Goal: Task Accomplishment & Management: Complete application form

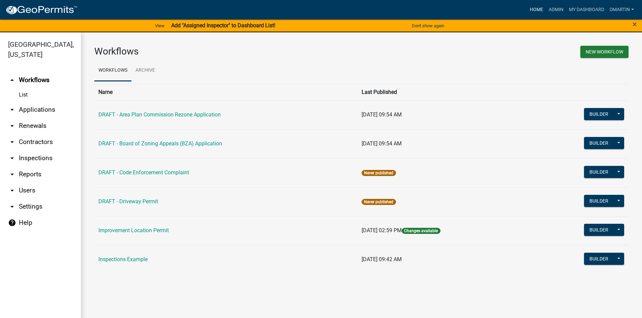
click at [534, 8] on link "Home" at bounding box center [536, 9] width 19 height 13
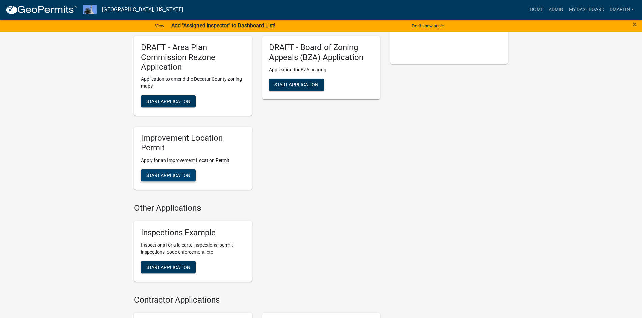
scroll to position [168, 0]
click at [175, 173] on span "Start Application" at bounding box center [168, 174] width 44 height 5
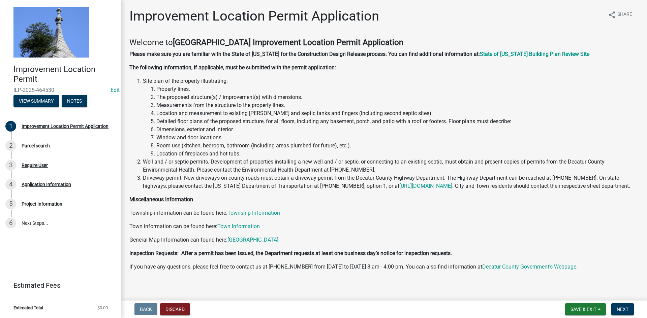
scroll to position [13, 0]
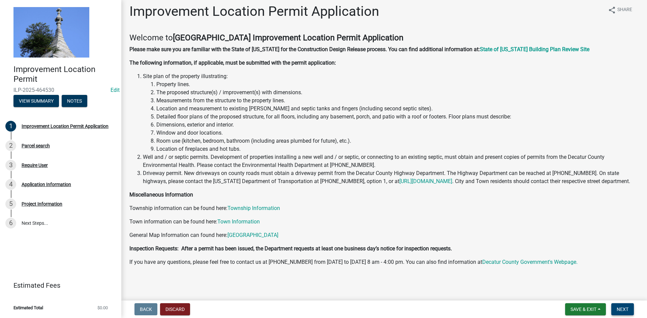
click at [621, 308] on span "Next" at bounding box center [623, 309] width 12 height 5
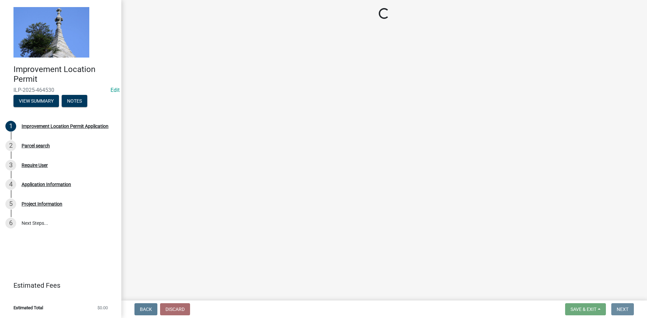
scroll to position [0, 0]
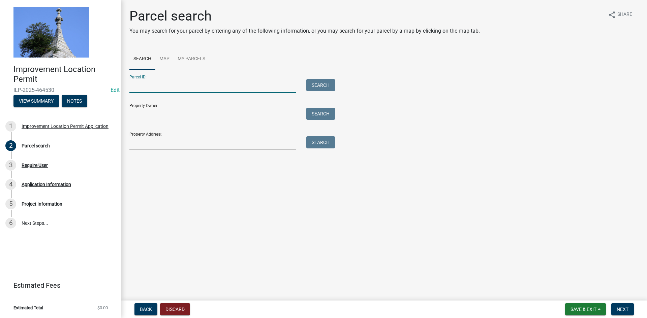
drag, startPoint x: 164, startPoint y: 89, endPoint x: 173, endPoint y: 93, distance: 9.3
click at [164, 89] on input "Parcel ID:" at bounding box center [212, 86] width 167 height 14
type input "161208000007010003"
click at [319, 83] on button "Search" at bounding box center [320, 85] width 29 height 12
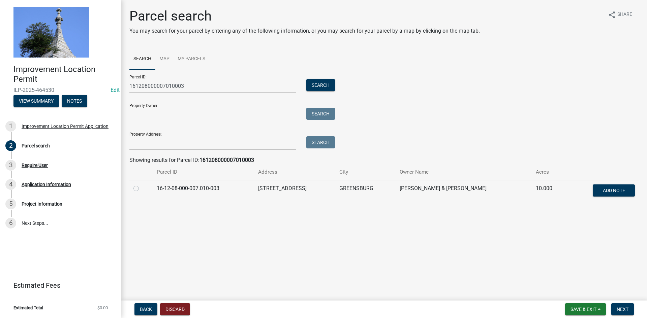
click at [141, 185] on label at bounding box center [141, 185] width 0 height 0
click at [141, 187] on input "radio" at bounding box center [143, 187] width 4 height 4
radio input "true"
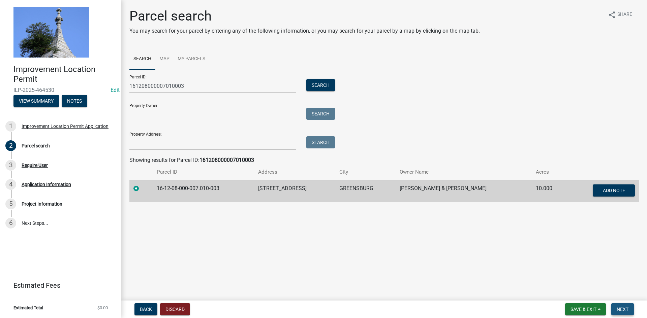
click at [624, 312] on span "Next" at bounding box center [623, 309] width 12 height 5
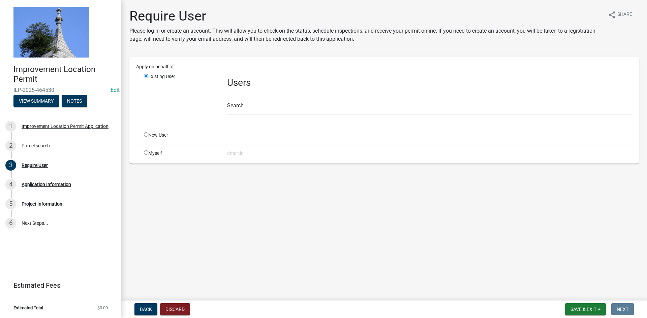
click at [149, 153] on div "Myself" at bounding box center [180, 153] width 83 height 7
drag, startPoint x: 146, startPoint y: 152, endPoint x: 174, endPoint y: 160, distance: 28.9
click at [146, 152] on input "radio" at bounding box center [146, 153] width 4 height 4
radio input "true"
radio input "false"
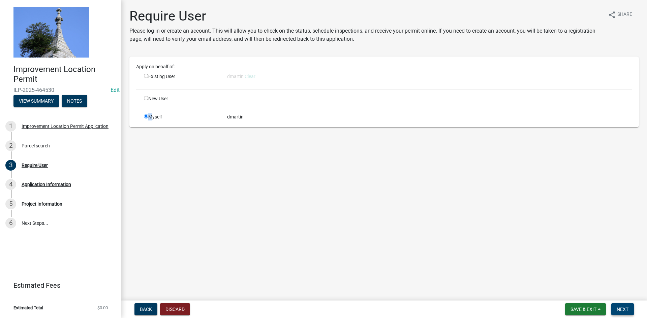
click at [623, 309] on span "Next" at bounding box center [623, 309] width 12 height 5
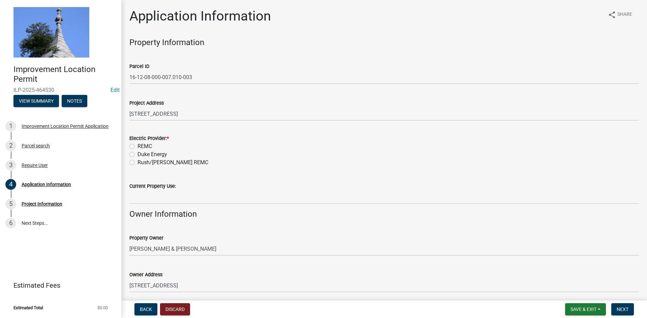
click at [137, 145] on label "REMC" at bounding box center [144, 147] width 14 height 8
click at [137, 145] on input "REMC" at bounding box center [139, 145] width 4 height 4
radio input "true"
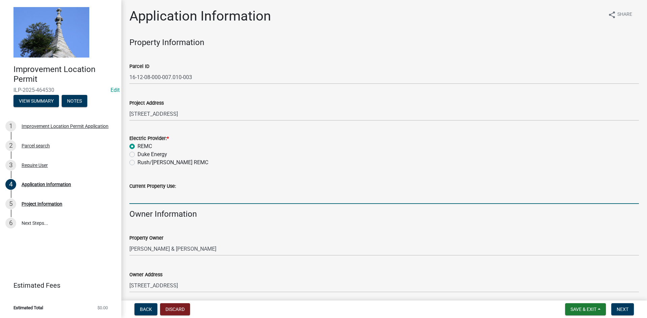
drag, startPoint x: 157, startPoint y: 200, endPoint x: 165, endPoint y: 203, distance: 8.6
click at [163, 202] on input "Current Property Use:" at bounding box center [383, 197] width 509 height 14
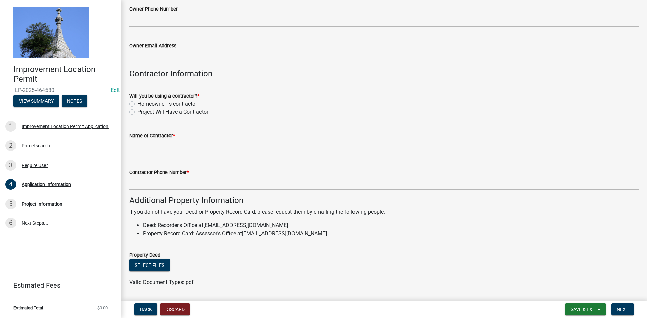
scroll to position [303, 0]
type input "residence"
click at [137, 103] on label "Homeowner is contractor" at bounding box center [167, 104] width 60 height 8
click at [137, 103] on input "Homeowner is contractor" at bounding box center [139, 102] width 4 height 4
radio input "true"
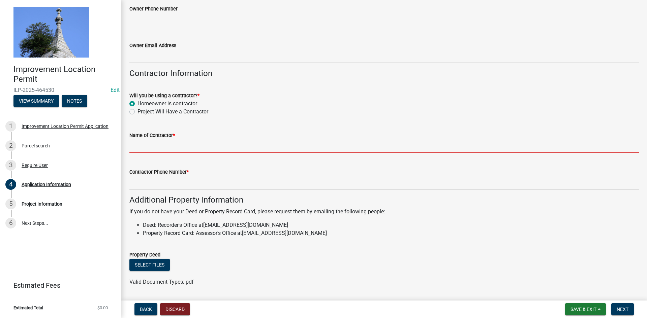
drag, startPoint x: 147, startPoint y: 148, endPoint x: 172, endPoint y: 151, distance: 25.5
click at [147, 147] on input "Name of Contractor *" at bounding box center [383, 146] width 509 height 14
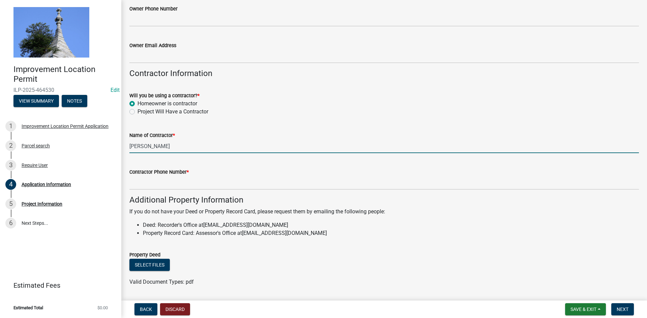
type input "[PERSON_NAME]"
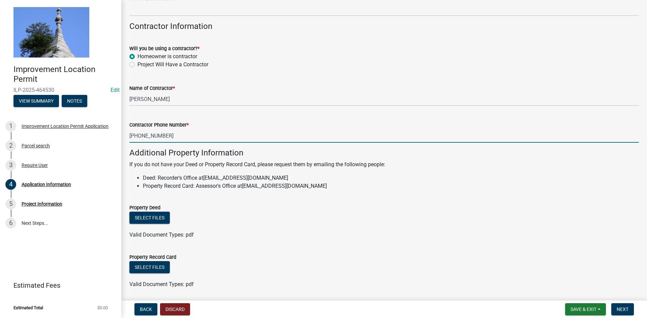
scroll to position [373, 0]
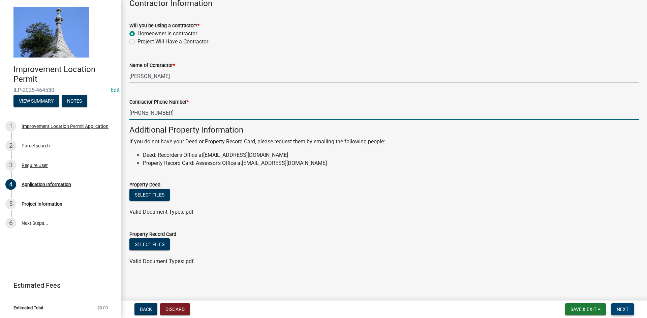
type input "[PHONE_NUMBER]"
click at [621, 309] on span "Next" at bounding box center [623, 309] width 12 height 5
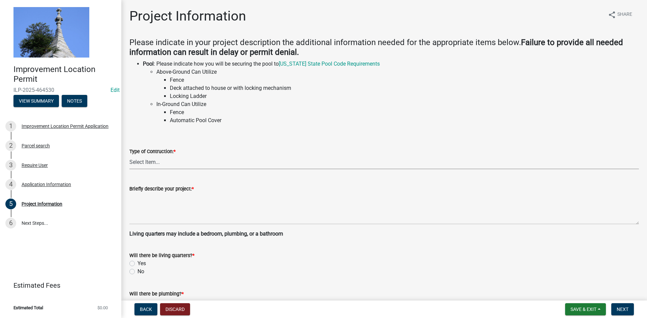
click at [150, 162] on select "Select Item... Addition Attached Garage Boat Dock Cell Tower/Co-Locate Commerci…" at bounding box center [383, 163] width 509 height 14
click at [129, 156] on select "Select Item... Addition Attached Garage Boat Dock Cell Tower/Co-Locate Commerci…" at bounding box center [383, 163] width 509 height 14
select select "f3bc9023-fd4b-4137-a980-219e42fac529"
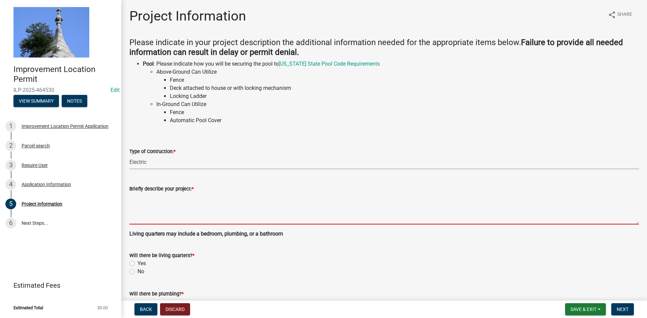
click at [177, 209] on textarea "Briefly describe your project: *" at bounding box center [383, 209] width 509 height 32
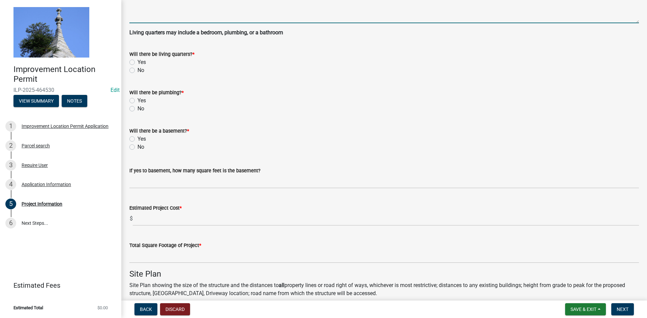
scroll to position [202, 0]
type textarea "upgrading both panel boxes, GFI outlets"
click at [137, 70] on label "No" at bounding box center [140, 70] width 7 height 8
click at [137, 70] on input "No" at bounding box center [139, 68] width 4 height 4
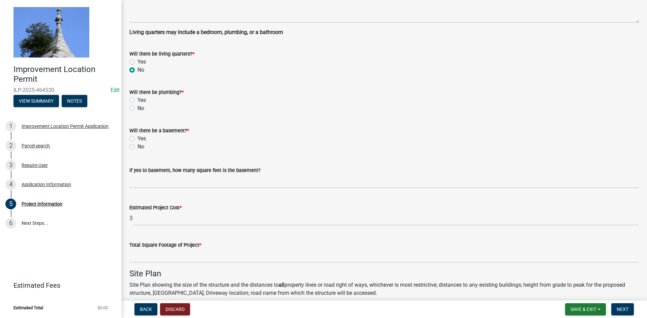
radio input "true"
click at [137, 108] on label "No" at bounding box center [140, 108] width 7 height 8
click at [137, 108] on input "No" at bounding box center [139, 106] width 4 height 4
radio input "true"
click at [137, 147] on label "No" at bounding box center [140, 147] width 7 height 8
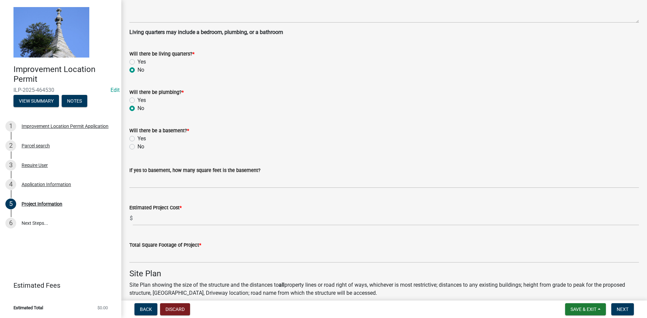
click at [137, 147] on input "No" at bounding box center [139, 145] width 4 height 4
radio input "true"
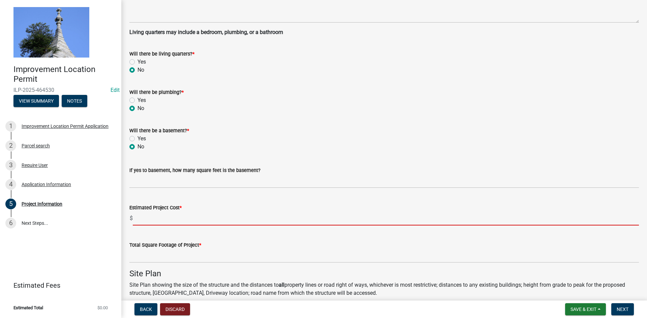
click at [151, 219] on input "text" at bounding box center [386, 219] width 506 height 14
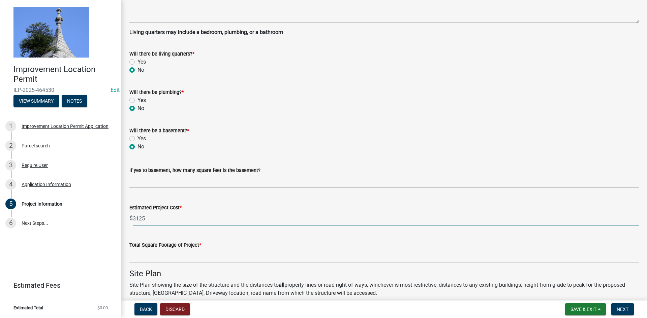
type input "3125"
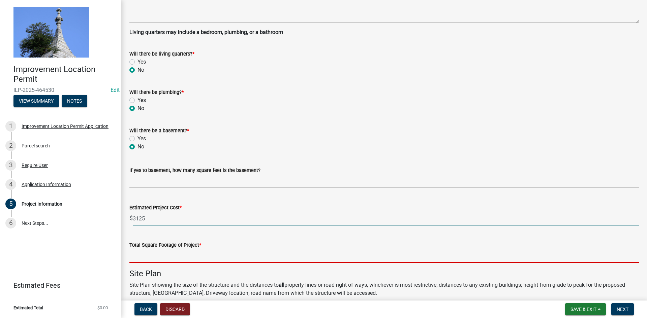
drag, startPoint x: 167, startPoint y: 255, endPoint x: 179, endPoint y: 249, distance: 13.3
click at [174, 252] on input "text" at bounding box center [383, 256] width 509 height 14
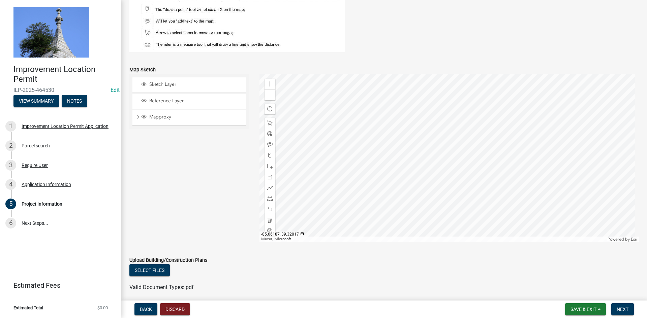
scroll to position [539, 0]
type input "1"
drag, startPoint x: 269, startPoint y: 154, endPoint x: 281, endPoint y: 154, distance: 11.5
click at [269, 154] on span at bounding box center [269, 154] width 5 height 5
click at [416, 166] on div at bounding box center [449, 157] width 380 height 168
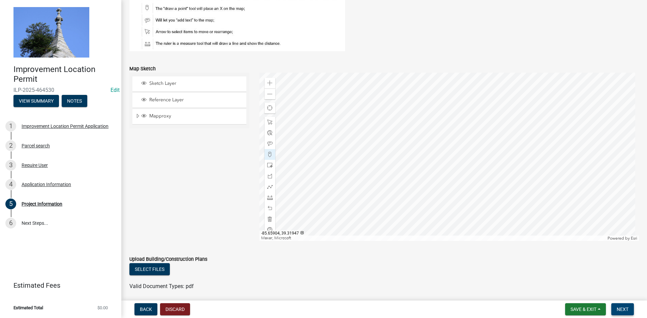
click at [624, 309] on span "Next" at bounding box center [623, 309] width 12 height 5
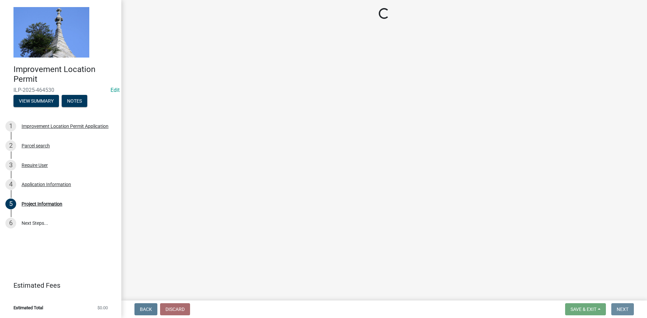
scroll to position [0, 0]
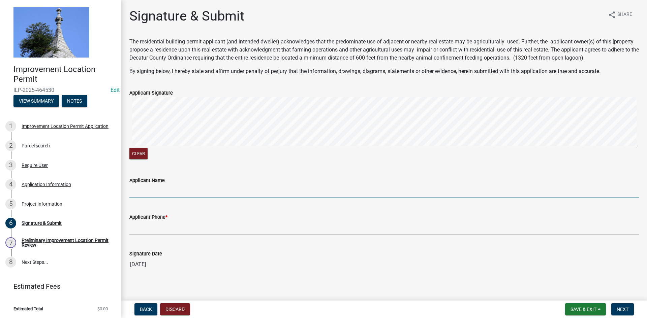
click at [146, 191] on input "Applicant Name" at bounding box center [383, 192] width 509 height 14
type input "[PERSON_NAME]"
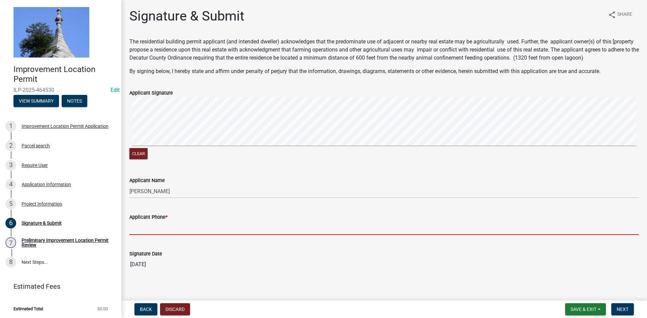
click at [156, 225] on input "Applicant Phone *" at bounding box center [383, 228] width 509 height 14
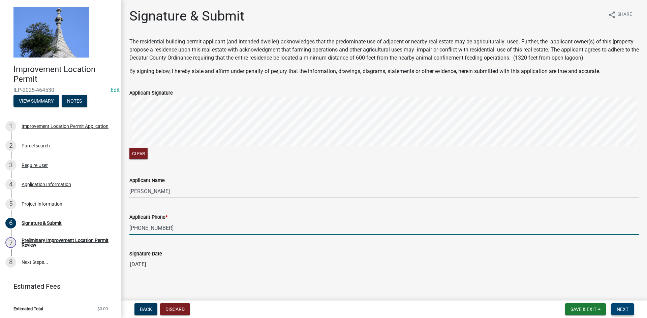
type input "[PHONE_NUMBER]"
click at [625, 305] on button "Next" at bounding box center [622, 310] width 23 height 12
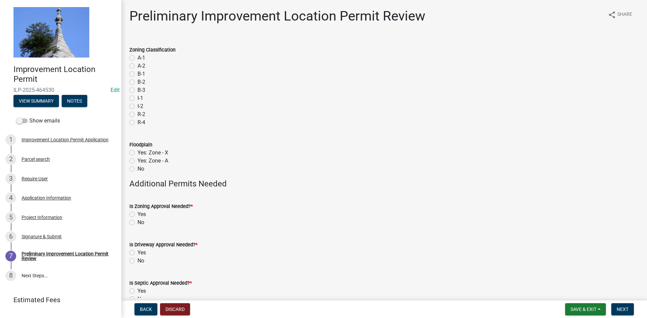
click at [137, 58] on label "A-1" at bounding box center [141, 58] width 8 height 8
click at [137, 58] on input "A-1" at bounding box center [139, 56] width 4 height 4
radio input "true"
click at [137, 169] on label "No" at bounding box center [140, 169] width 7 height 8
click at [137, 169] on input "No" at bounding box center [139, 167] width 4 height 4
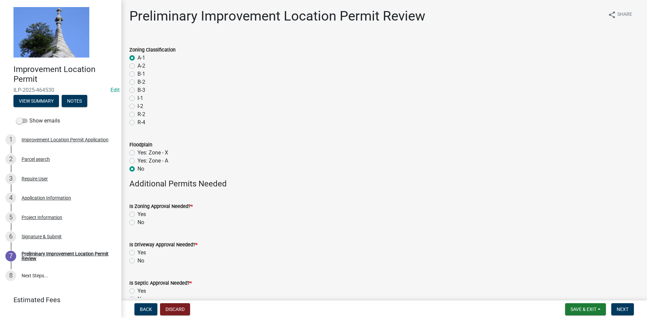
radio input "true"
click at [137, 222] on label "No" at bounding box center [140, 223] width 7 height 8
click at [137, 222] on input "No" at bounding box center [139, 221] width 4 height 4
radio input "true"
click at [137, 263] on label "No" at bounding box center [140, 261] width 7 height 8
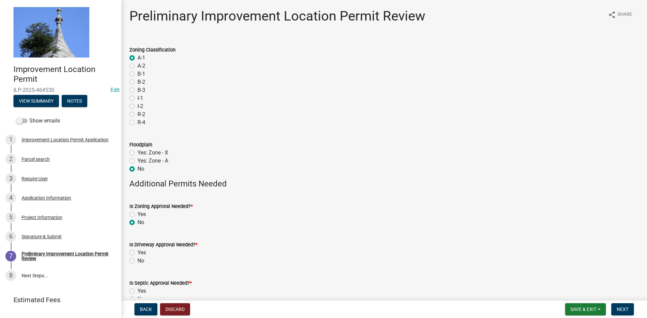
click at [137, 261] on input "No" at bounding box center [139, 259] width 4 height 4
radio input "true"
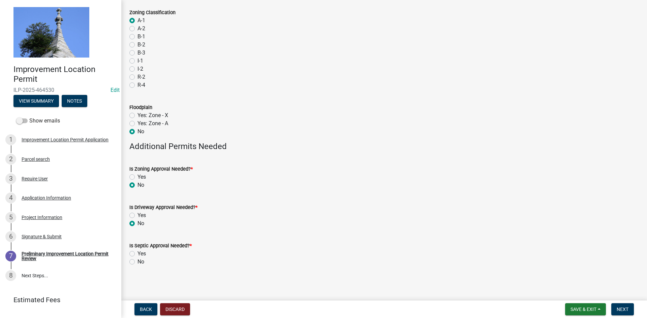
scroll to position [38, 0]
click at [137, 262] on label "No" at bounding box center [140, 262] width 7 height 8
click at [137, 262] on input "No" at bounding box center [139, 260] width 4 height 4
radio input "true"
click at [622, 307] on span "Next" at bounding box center [623, 309] width 12 height 5
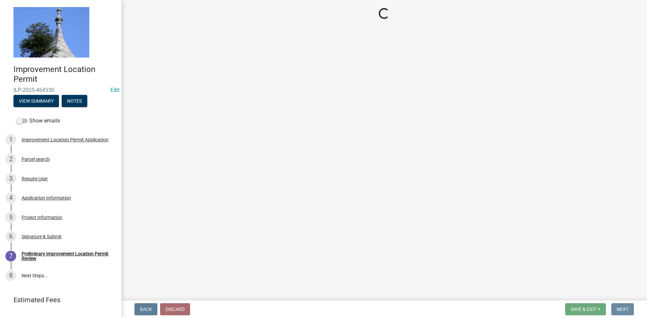
scroll to position [0, 0]
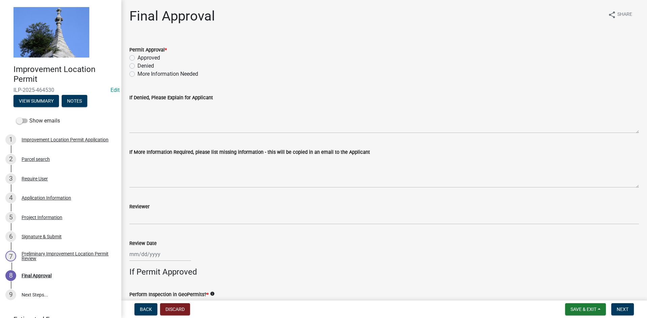
click at [137, 57] on label "Approved" at bounding box center [148, 58] width 23 height 8
click at [137, 57] on input "Approved" at bounding box center [139, 56] width 4 height 4
radio input "true"
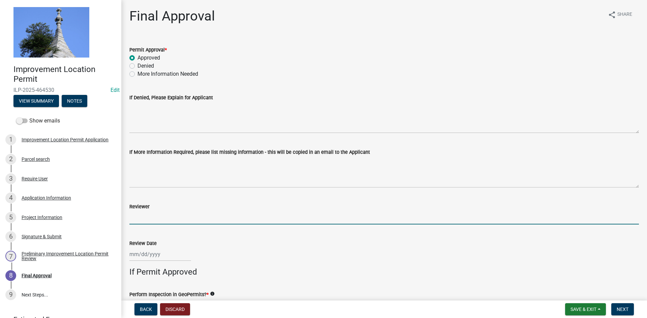
click at [144, 219] on input "Reviewer" at bounding box center [383, 218] width 509 height 14
type input "dm"
select select "8"
select select "2025"
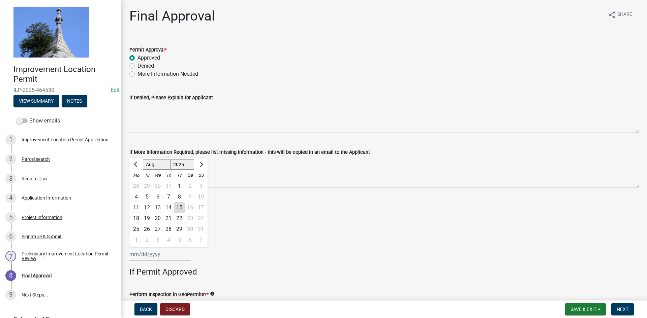
click at [156, 255] on div "[PERSON_NAME] Feb Mar Apr [PERSON_NAME][DATE] Oct Nov [DATE] 1526 1527 1528 152…" at bounding box center [160, 255] width 62 height 14
drag, startPoint x: 180, startPoint y: 208, endPoint x: 207, endPoint y: 211, distance: 27.1
click at [181, 208] on div "15" at bounding box center [179, 207] width 11 height 11
type input "[DATE]"
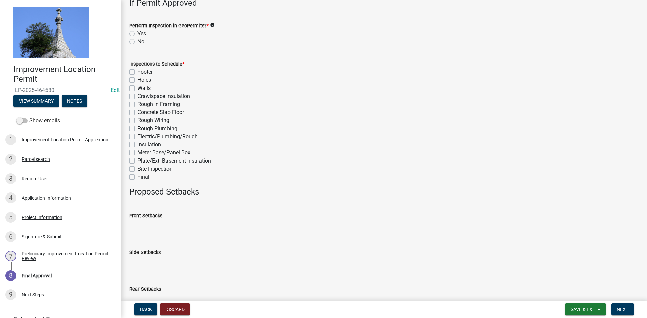
scroll to position [270, 0]
click at [137, 40] on label "No" at bounding box center [140, 41] width 7 height 8
click at [137, 40] on input "No" at bounding box center [139, 39] width 4 height 4
radio input "true"
click at [137, 177] on label "Final" at bounding box center [143, 177] width 12 height 8
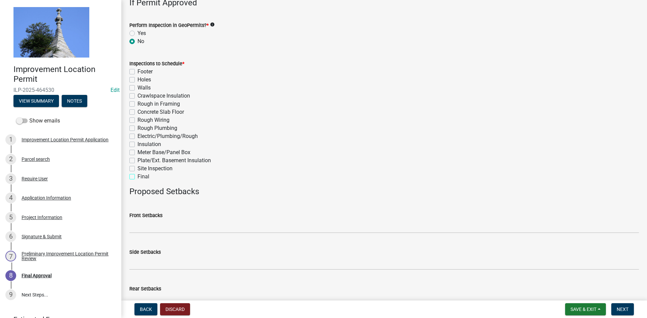
click at [137, 177] on input "Final" at bounding box center [139, 175] width 4 height 4
checkbox input "true"
checkbox input "false"
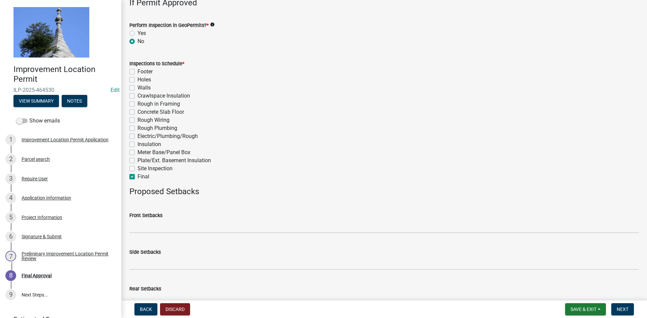
checkbox input "false"
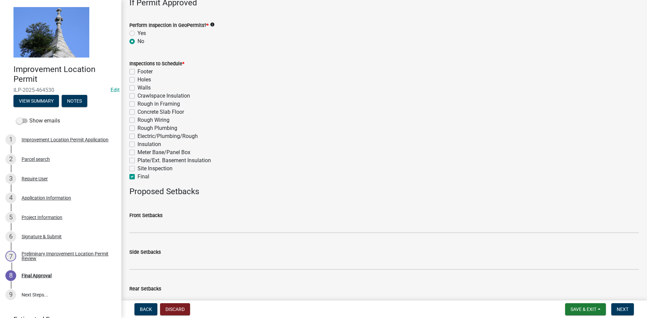
checkbox input "false"
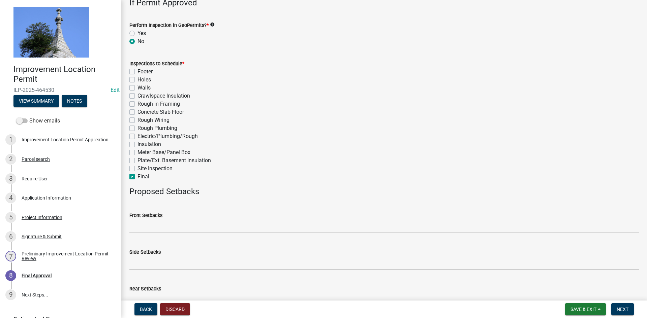
checkbox input "true"
click at [625, 311] on span "Next" at bounding box center [623, 309] width 12 height 5
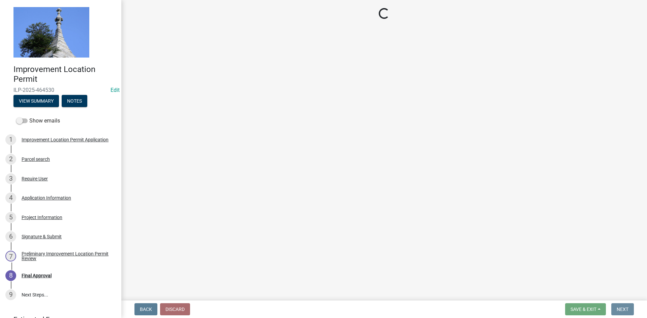
scroll to position [0, 0]
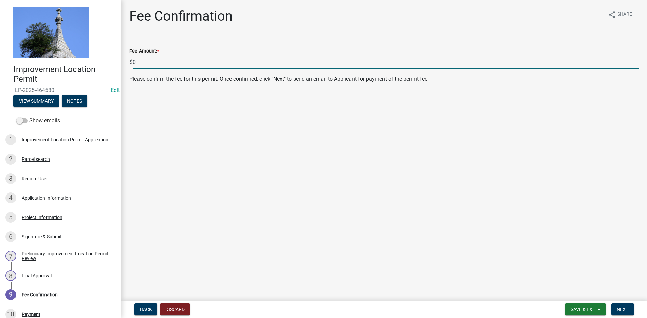
click at [148, 63] on input "0" at bounding box center [386, 62] width 506 height 14
type input "80.00"
click at [622, 308] on span "Next" at bounding box center [623, 309] width 12 height 5
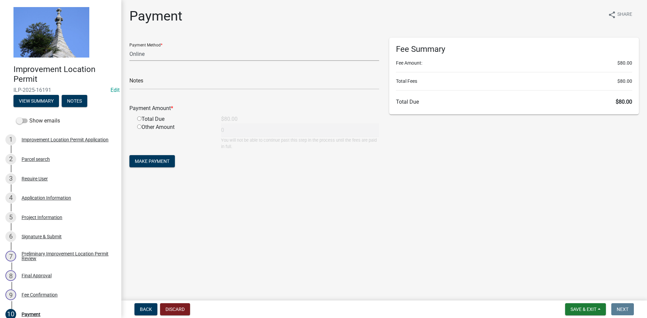
click at [152, 55] on select "Credit Card POS Check Cash Online" at bounding box center [254, 54] width 250 height 14
select select "1: 0"
click at [129, 47] on select "Credit Card POS Check Cash Online" at bounding box center [254, 54] width 250 height 14
click at [160, 81] on input "text" at bounding box center [254, 83] width 250 height 14
type input "3661"
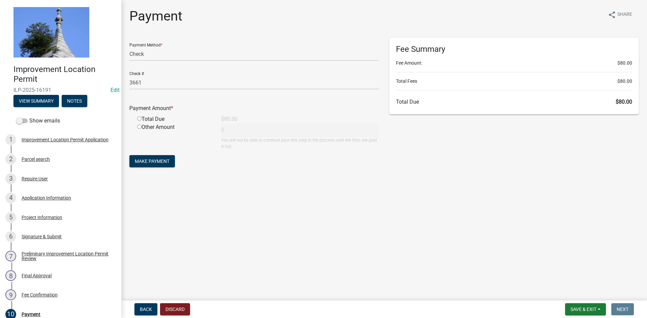
click at [140, 118] on input "radio" at bounding box center [139, 119] width 4 height 4
radio input "true"
type input "80"
click at [156, 161] on span "Make Payment" at bounding box center [152, 161] width 35 height 5
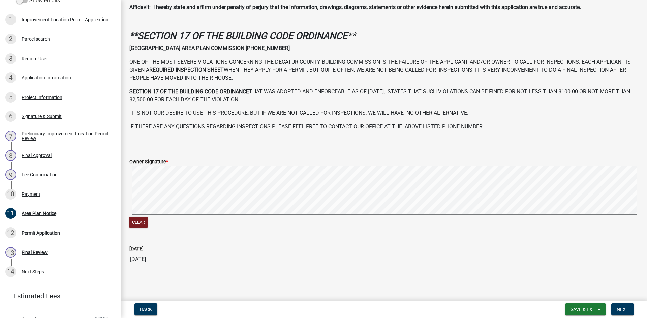
scroll to position [121, 0]
click at [621, 305] on button "Next" at bounding box center [622, 310] width 23 height 12
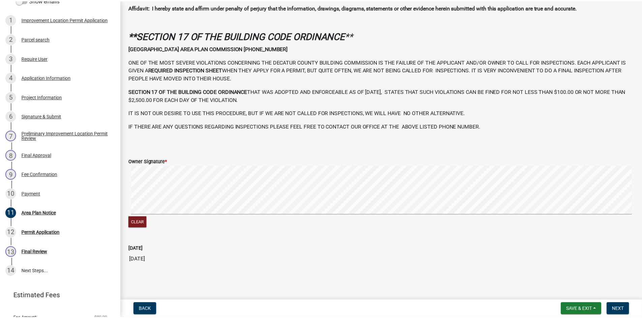
scroll to position [0, 0]
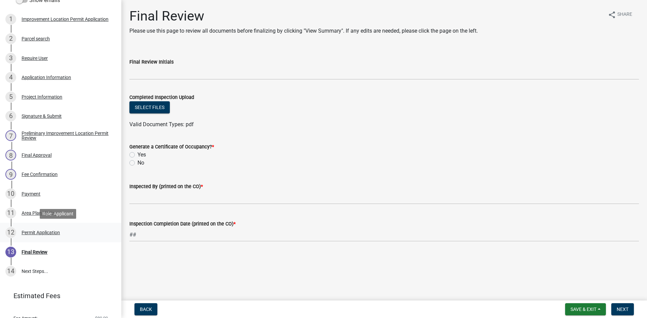
click at [43, 234] on div "Permit Application" at bounding box center [41, 232] width 38 height 5
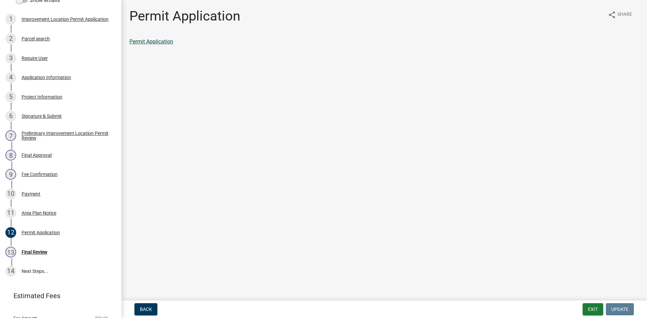
click at [147, 40] on link "Permit Application" at bounding box center [151, 41] width 44 height 6
click at [586, 305] on button "Exit" at bounding box center [592, 310] width 21 height 12
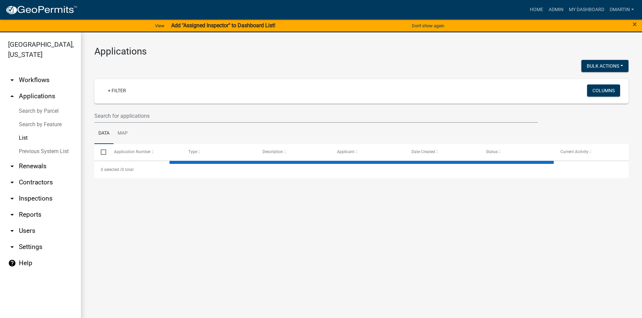
select select "3: 100"
